Goal: Information Seeking & Learning: Find contact information

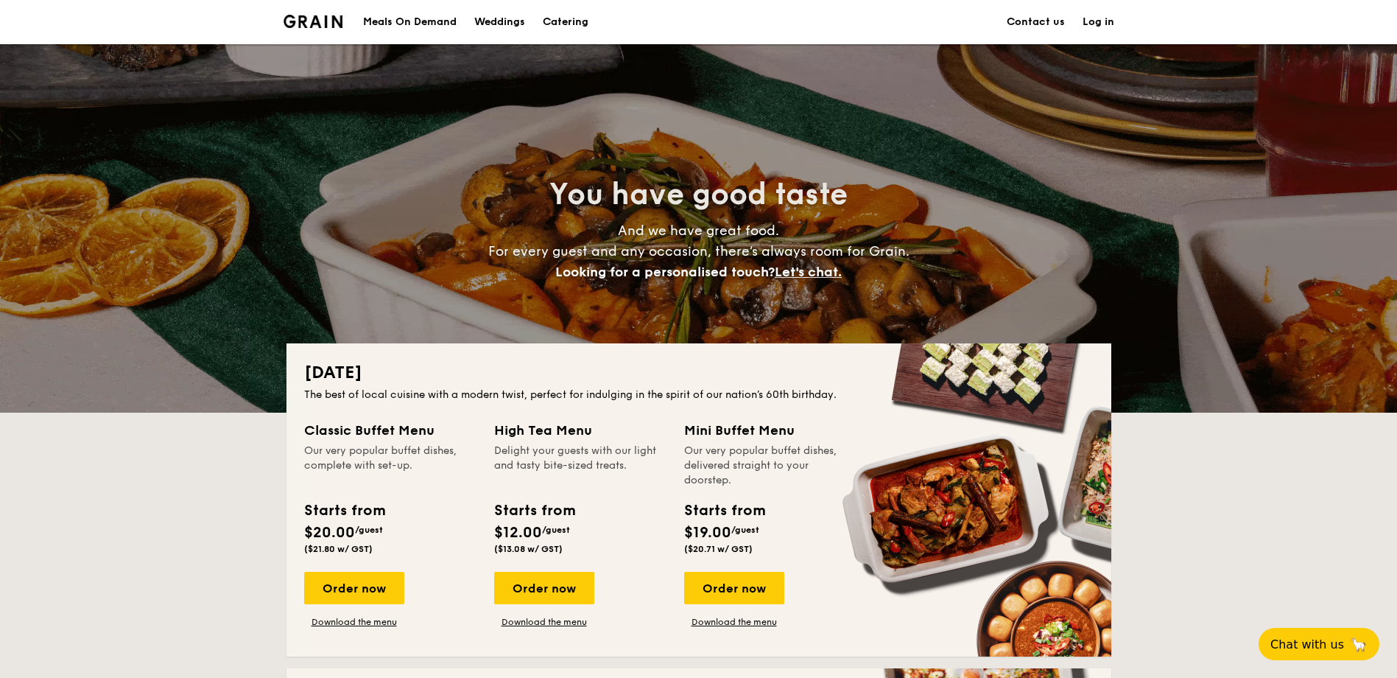
drag, startPoint x: 576, startPoint y: 24, endPoint x: 985, endPoint y: 34, distance: 409.6
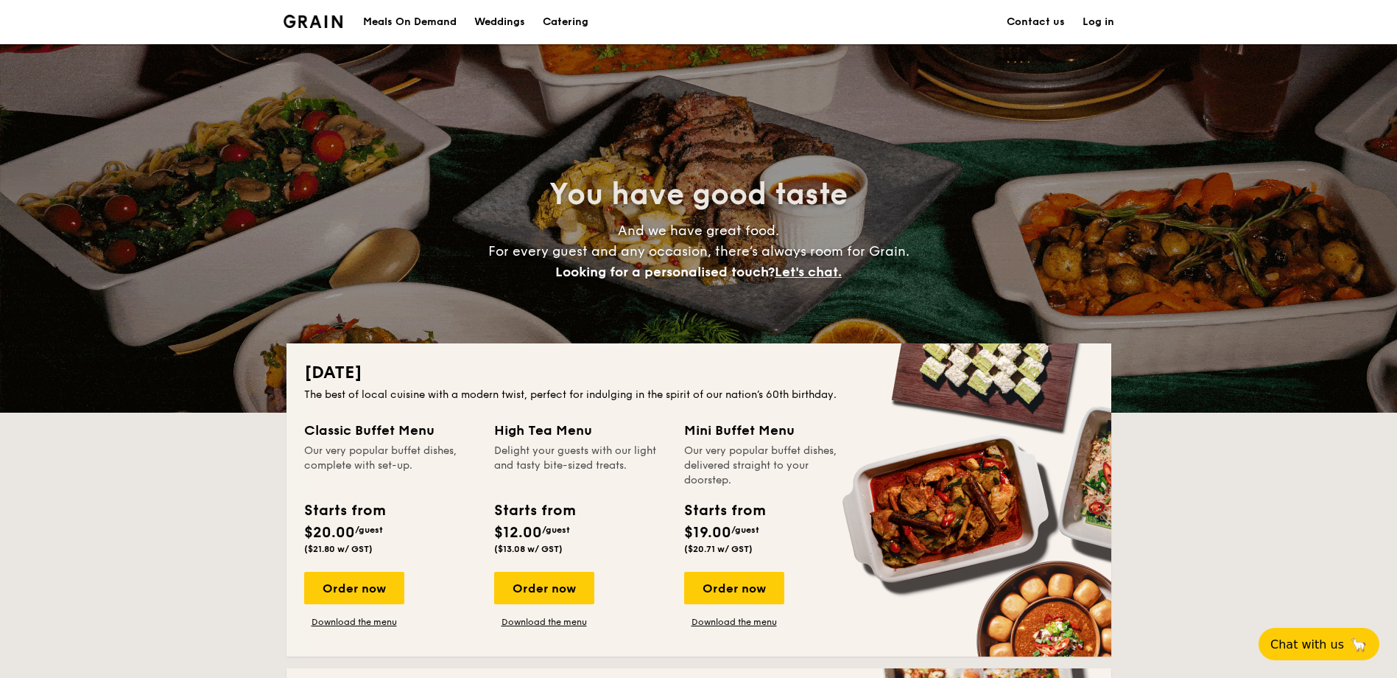
click at [1020, 34] on section "Meals On Demand Weddings Catering Contact us Log in" at bounding box center [699, 22] width 831 height 44
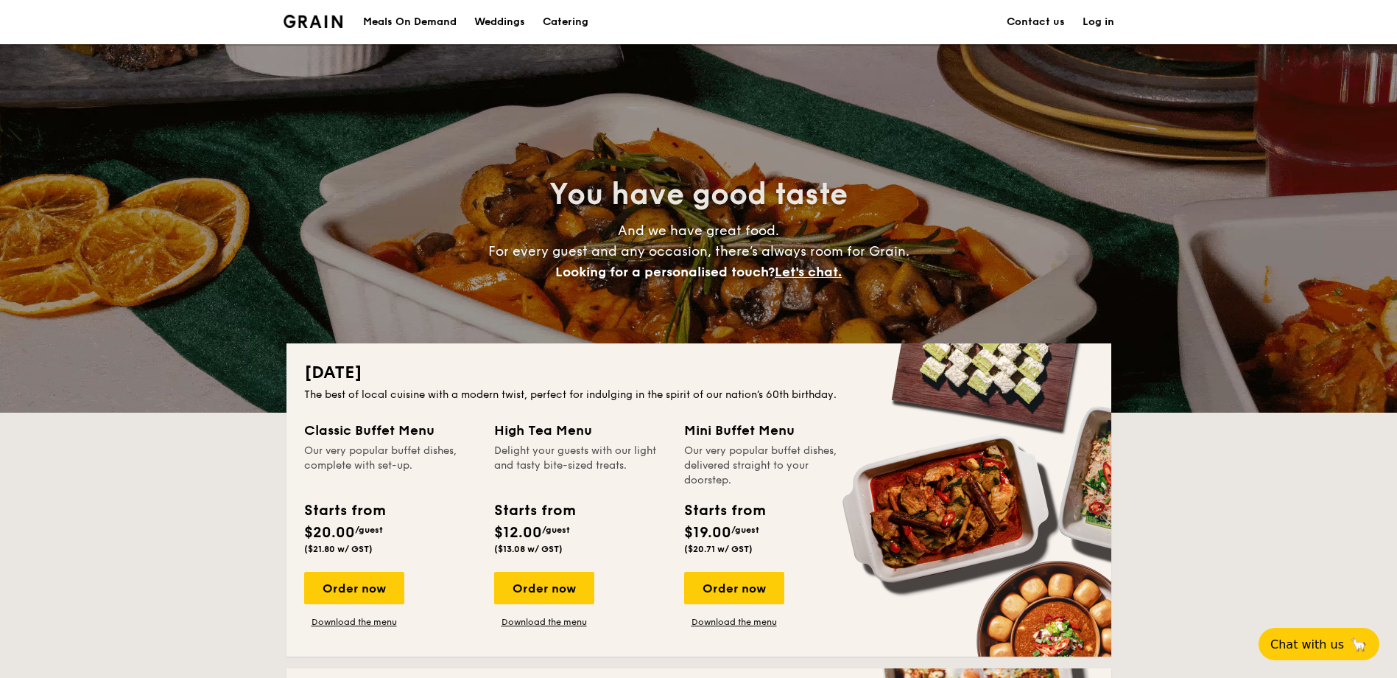
click at [1033, 27] on link "Contact us" at bounding box center [1036, 22] width 58 height 44
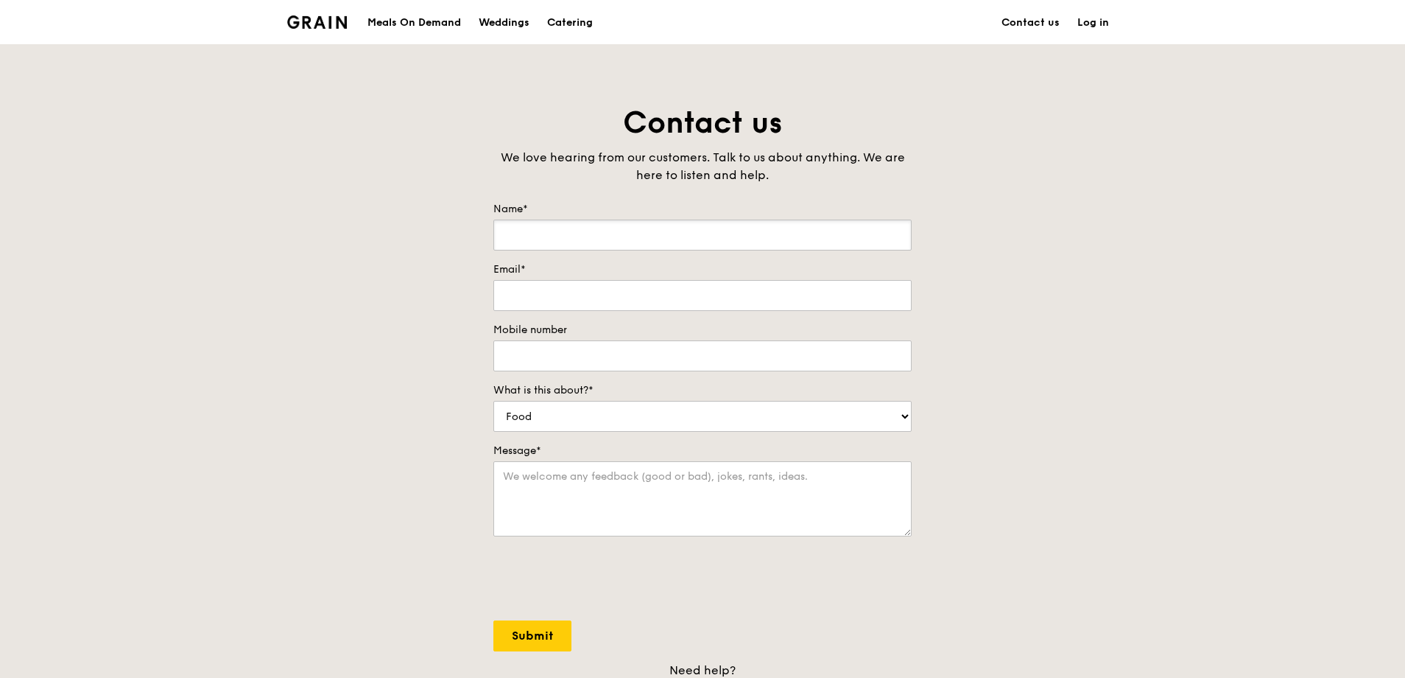
click at [819, 248] on input "Name*" at bounding box center [702, 234] width 418 height 31
click at [865, 476] on textarea "Message*" at bounding box center [702, 498] width 418 height 75
click at [923, 477] on div "Contact us We love hearing from our customers. Talk to us about anything. We ar…" at bounding box center [703, 411] width 442 height 616
